Goal: Navigation & Orientation: Find specific page/section

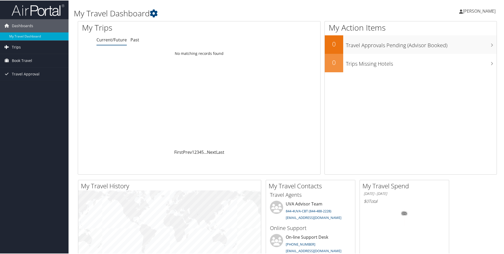
click at [16, 48] on span "Trips" at bounding box center [16, 46] width 9 height 13
click at [22, 59] on link "Current/Future Trips" at bounding box center [34, 57] width 69 height 8
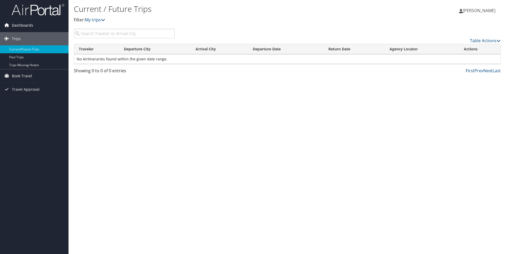
click at [15, 26] on span "Dashboards" at bounding box center [22, 25] width 21 height 13
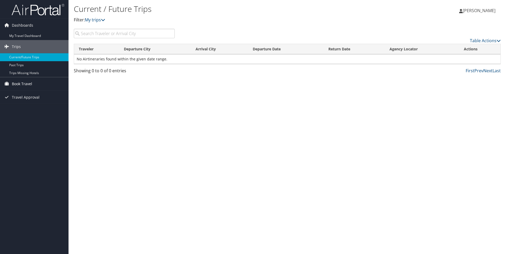
click at [23, 80] on span "Book Travel" at bounding box center [22, 83] width 20 height 13
click at [26, 110] on link "Book/Manage Online Trips" at bounding box center [34, 110] width 69 height 8
